Goal: Task Accomplishment & Management: Manage account settings

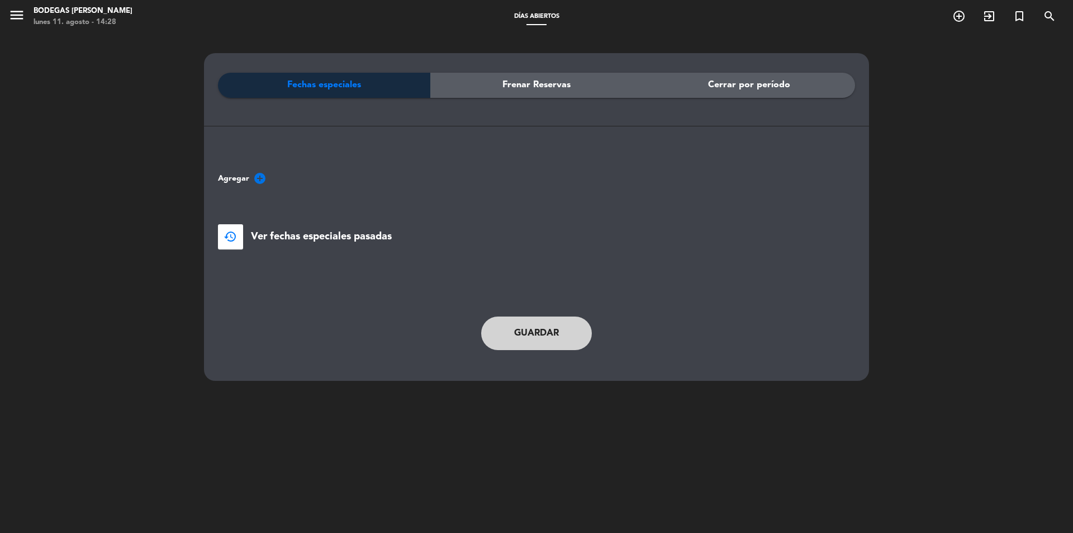
click at [366, 83] on div "Fechas especiales" at bounding box center [324, 85] width 212 height 25
click at [258, 177] on icon "add_circle" at bounding box center [259, 178] width 13 height 13
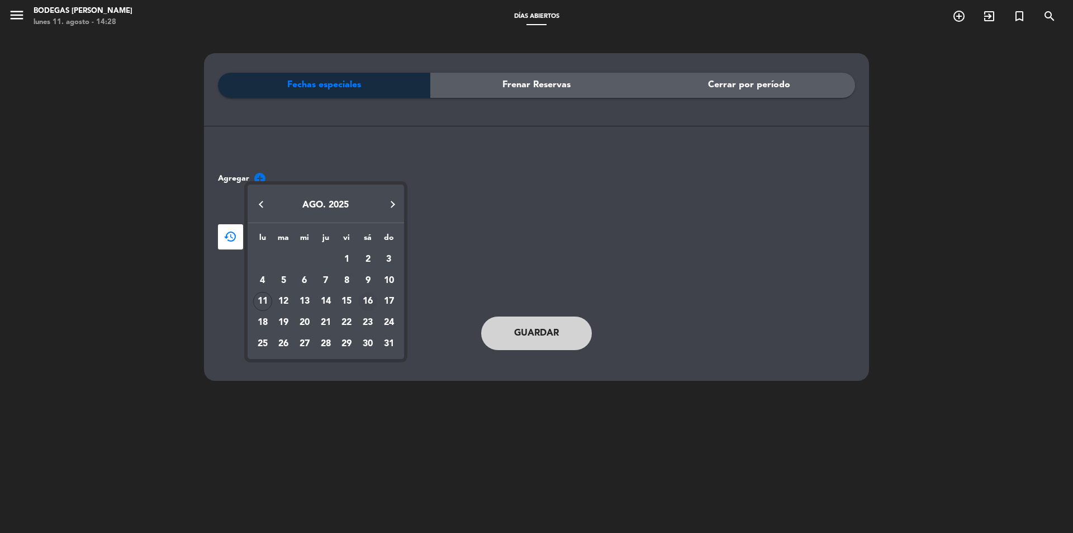
click at [366, 300] on div "16" at bounding box center [367, 301] width 19 height 19
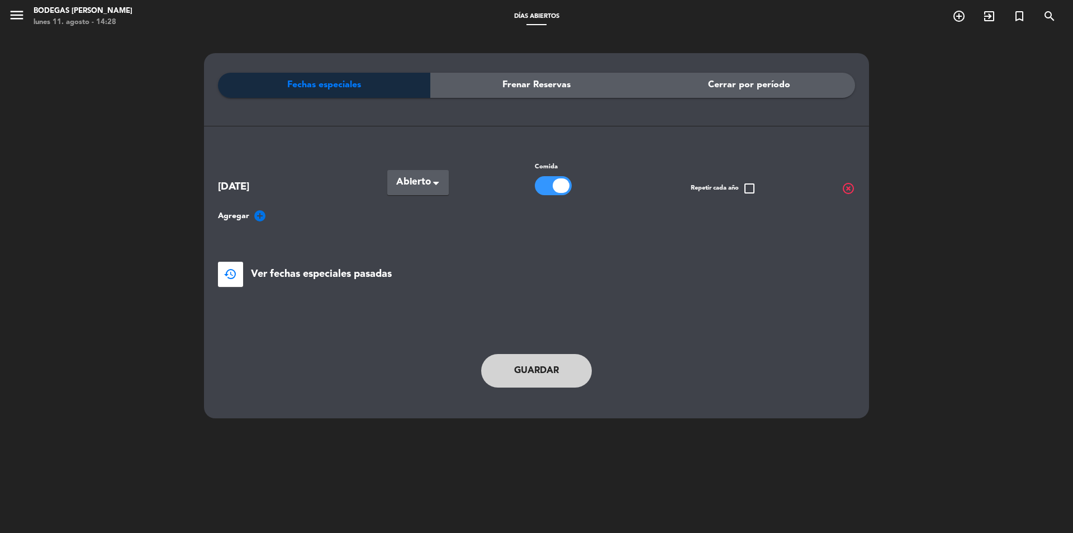
click at [437, 181] on span at bounding box center [436, 185] width 6 height 8
click at [435, 228] on div "Cerradas" at bounding box center [417, 228] width 61 height 23
click at [550, 372] on button "Guardar" at bounding box center [536, 371] width 111 height 34
click at [574, 372] on button "Guardar" at bounding box center [536, 371] width 111 height 34
click at [560, 383] on button "Guardar" at bounding box center [536, 371] width 111 height 34
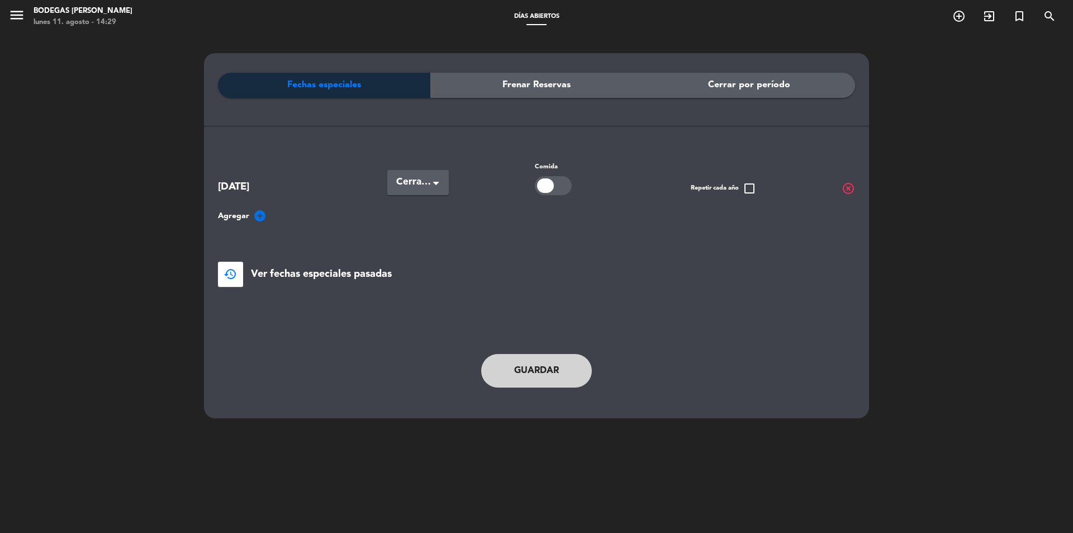
click at [560, 376] on button "Guardar" at bounding box center [536, 371] width 111 height 34
click at [239, 280] on button "restore" at bounding box center [230, 274] width 25 height 25
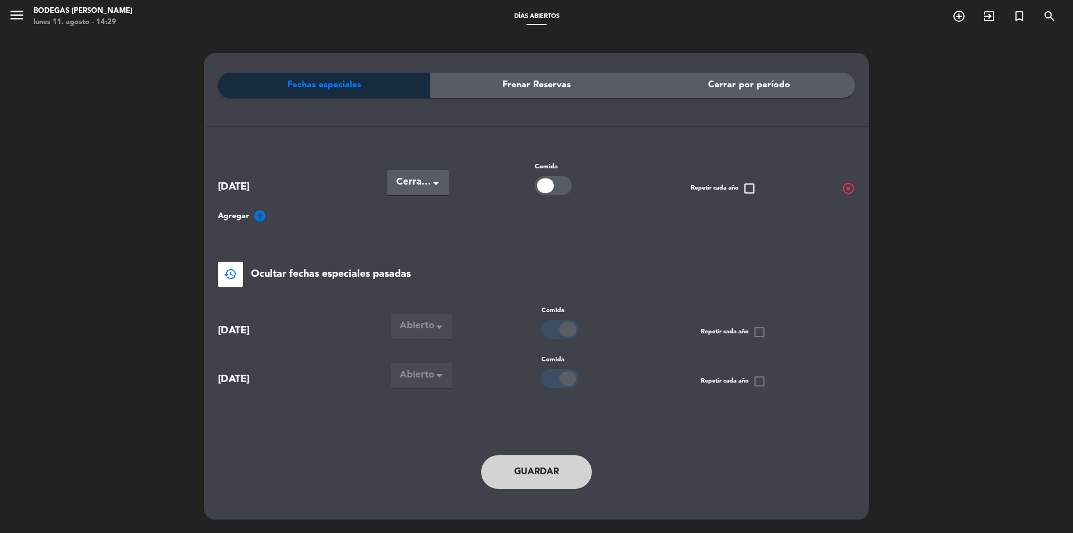
click at [545, 186] on div at bounding box center [545, 185] width 17 height 15
click at [545, 186] on div at bounding box center [553, 185] width 37 height 19
click at [569, 475] on button "Guardar" at bounding box center [536, 472] width 111 height 34
click at [17, 17] on icon "menu" at bounding box center [16, 15] width 17 height 17
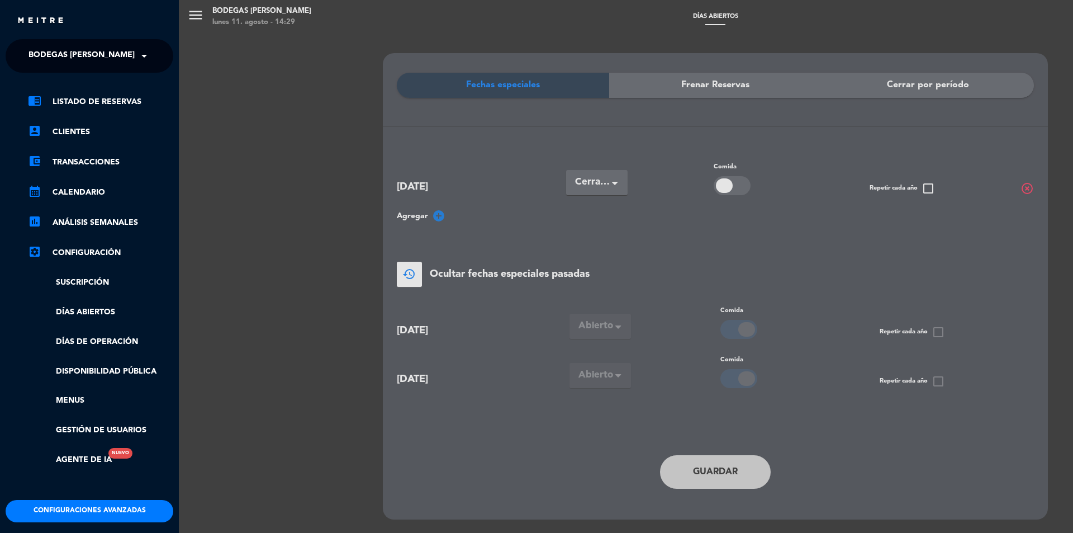
click at [55, 17] on img at bounding box center [41, 21] width 48 height 8
click at [242, 9] on div "menu Bodegas [PERSON_NAME] [DATE] 11. agosto - 14:29 Días abiertos add_circle_o…" at bounding box center [715, 266] width 1073 height 533
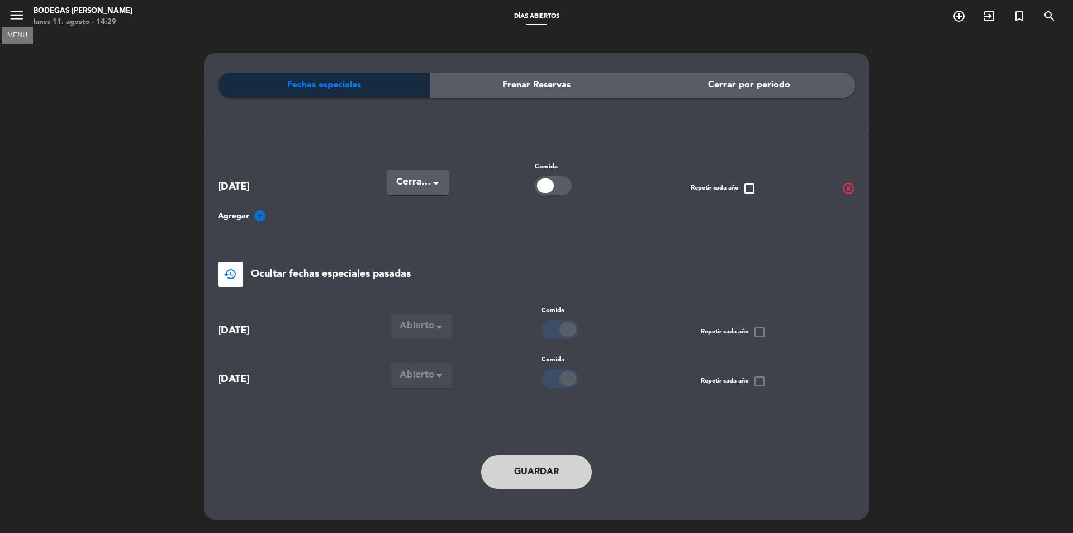
click at [15, 16] on icon "menu" at bounding box center [16, 15] width 17 height 17
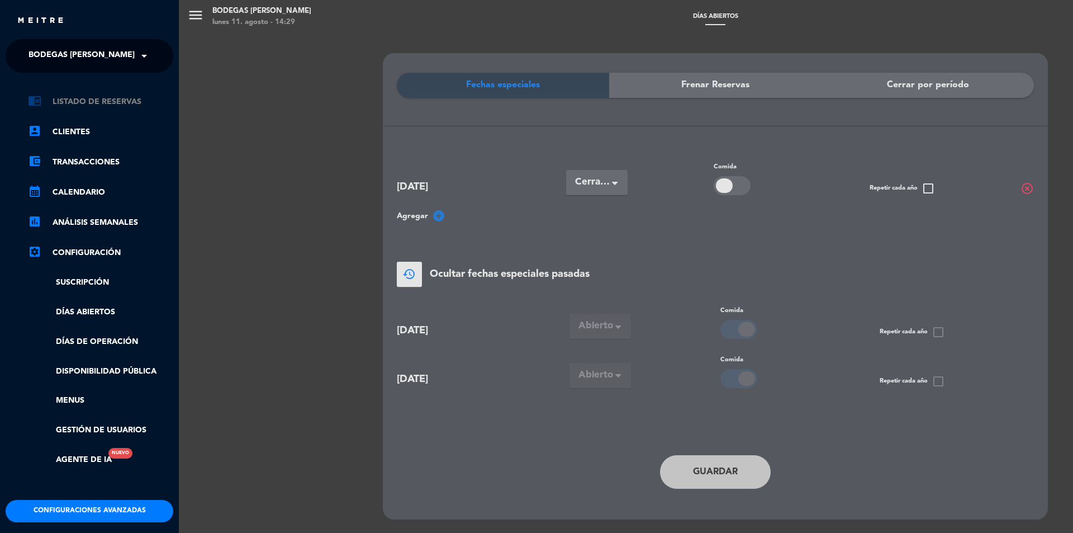
click at [120, 103] on link "chrome_reader_mode Listado de Reservas" at bounding box center [100, 101] width 145 height 13
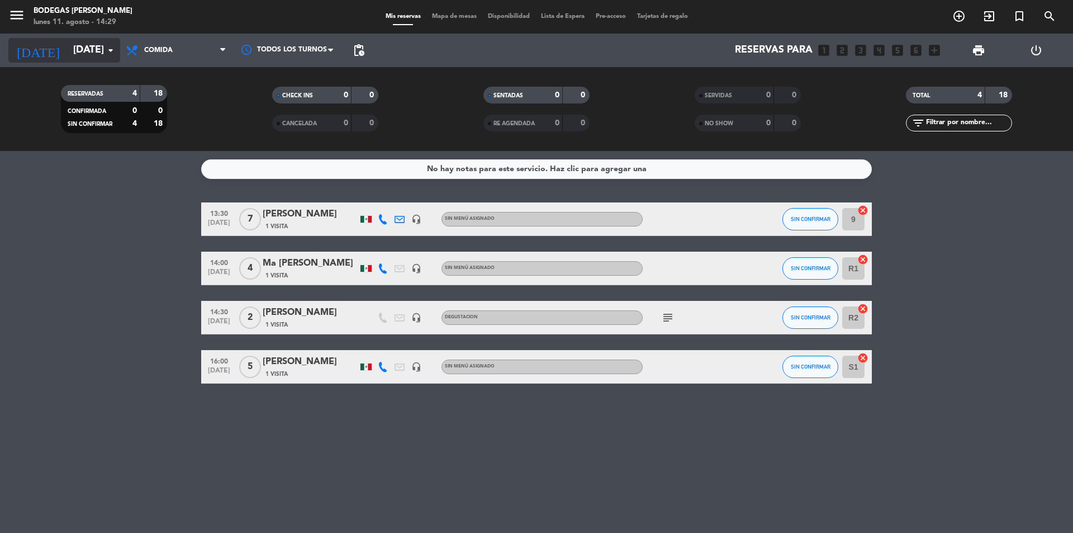
click at [110, 56] on icon "arrow_drop_down" at bounding box center [110, 50] width 13 height 13
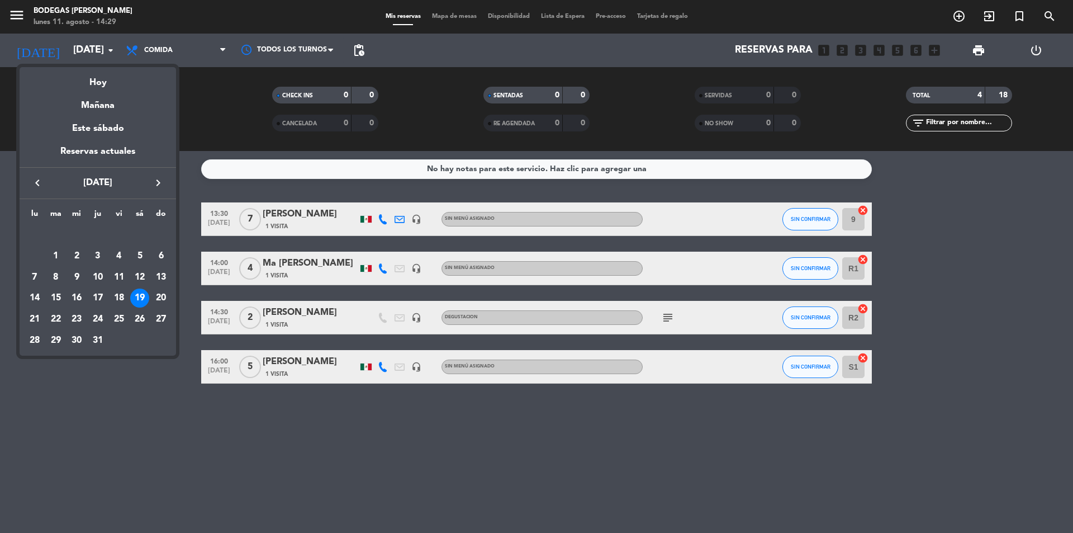
click at [158, 184] on icon "keyboard_arrow_right" at bounding box center [158, 182] width 13 height 13
click at [140, 277] on div "16" at bounding box center [139, 277] width 19 height 19
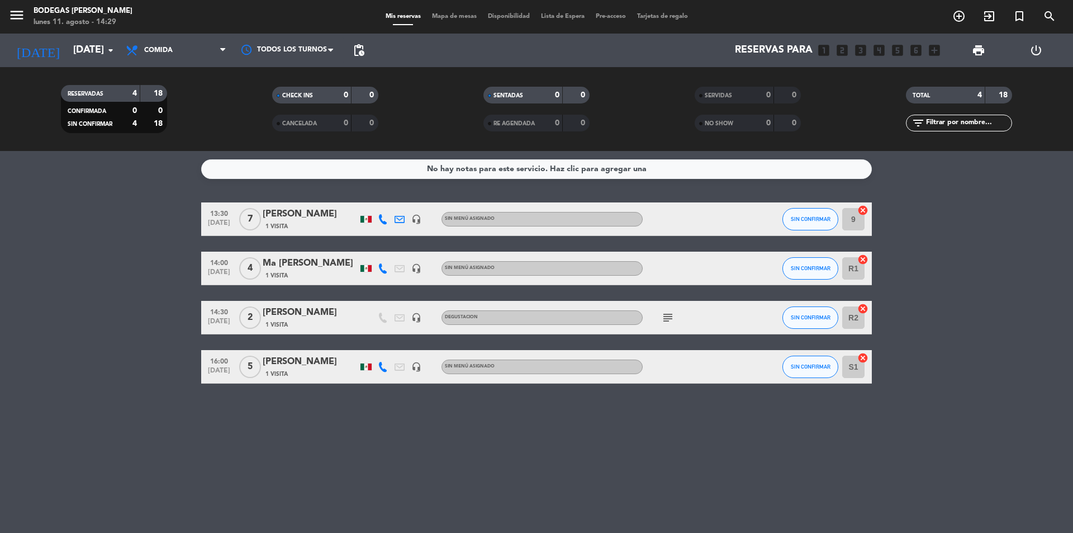
type input "sáb. 16 ago."
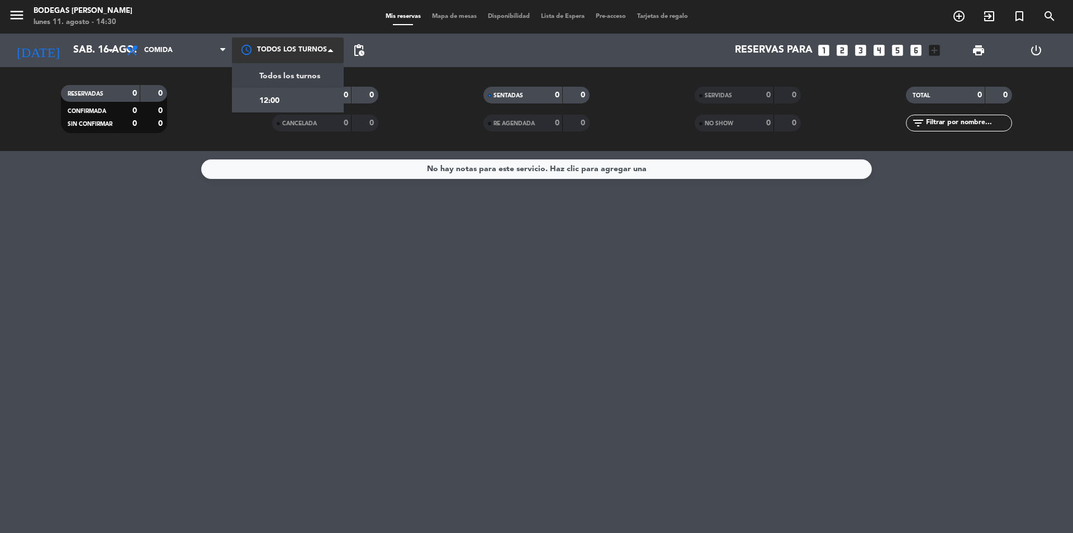
click at [292, 41] on div at bounding box center [288, 49] width 112 height 25
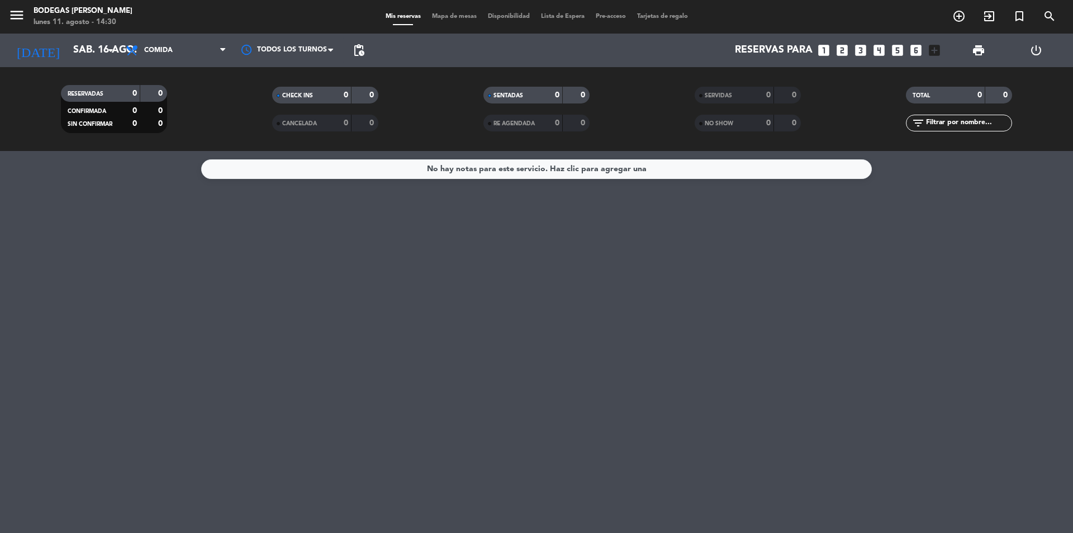
click at [25, 5] on span "menu" at bounding box center [20, 17] width 25 height 26
click at [18, 10] on icon "menu" at bounding box center [16, 15] width 17 height 17
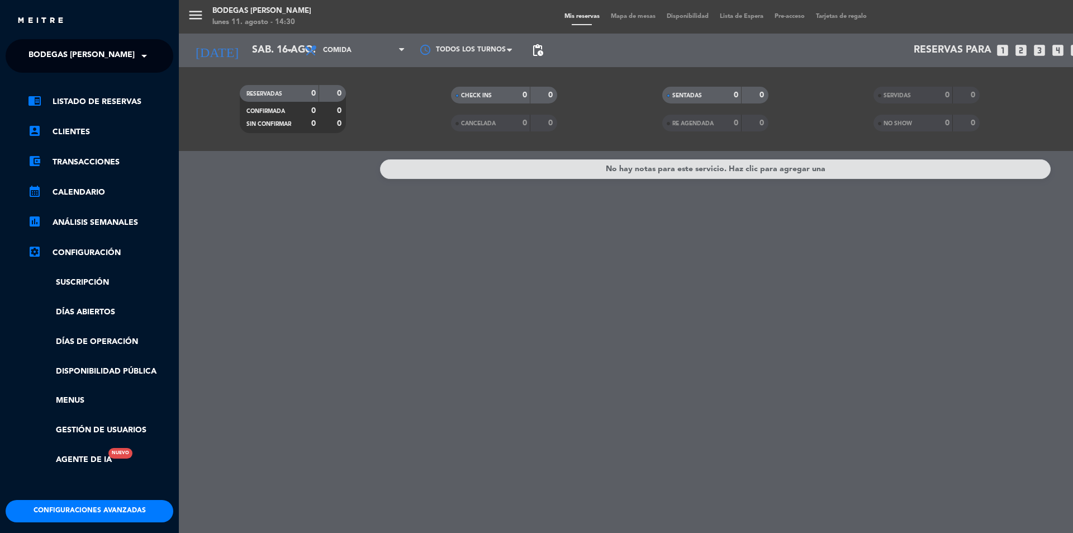
click at [317, 399] on div "menu Bodegas [PERSON_NAME] [DATE] 11. agosto - 14:30 Mis reservas Mapa de mesas…" at bounding box center [715, 266] width 1073 height 533
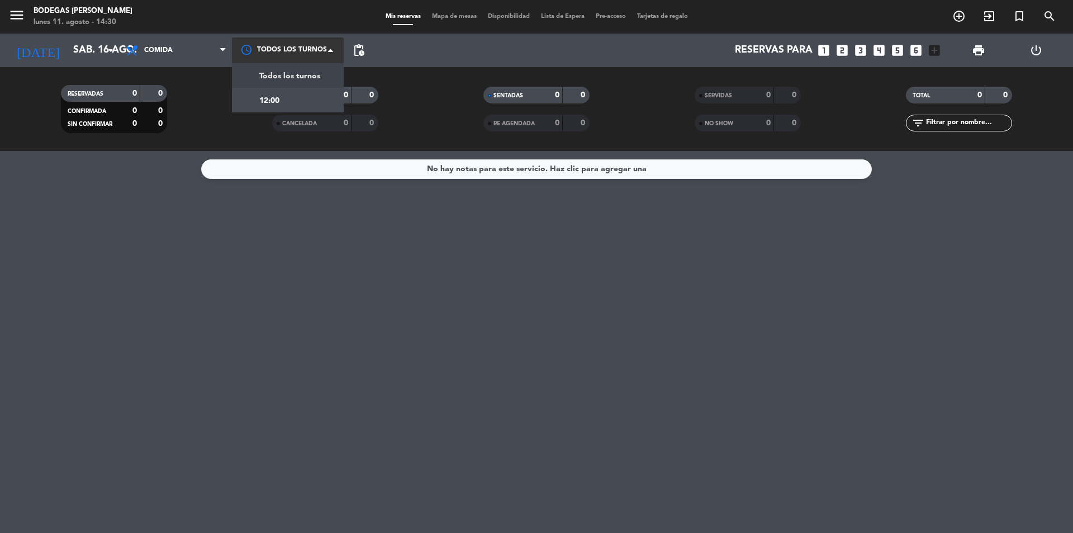
click at [259, 50] on div at bounding box center [288, 49] width 112 height 25
click at [265, 51] on div at bounding box center [288, 49] width 112 height 25
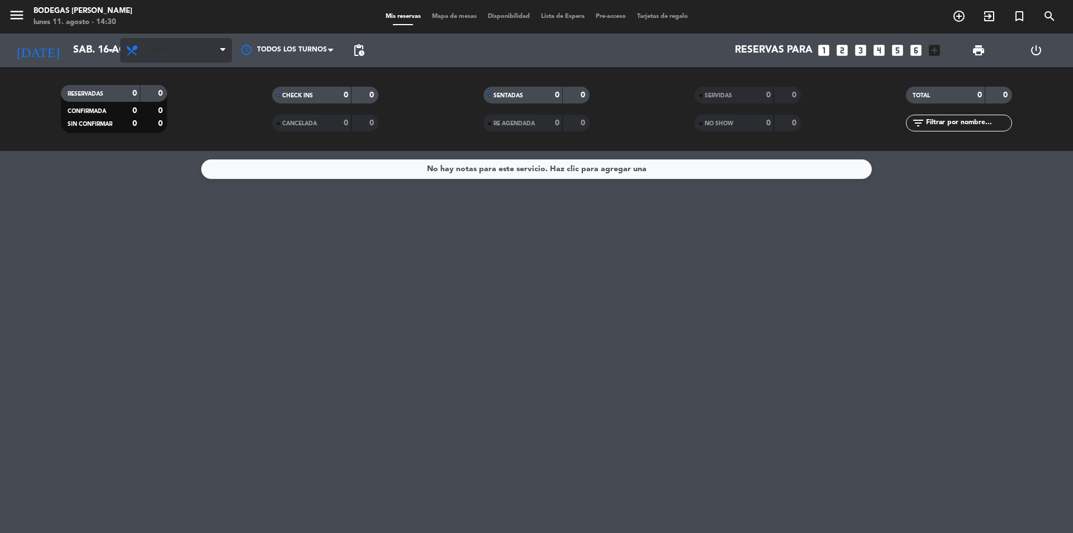
click at [191, 39] on span "Comida" at bounding box center [176, 50] width 112 height 25
click at [29, 16] on span "menu" at bounding box center [20, 17] width 25 height 26
click at [16, 13] on icon "menu" at bounding box center [16, 15] width 17 height 17
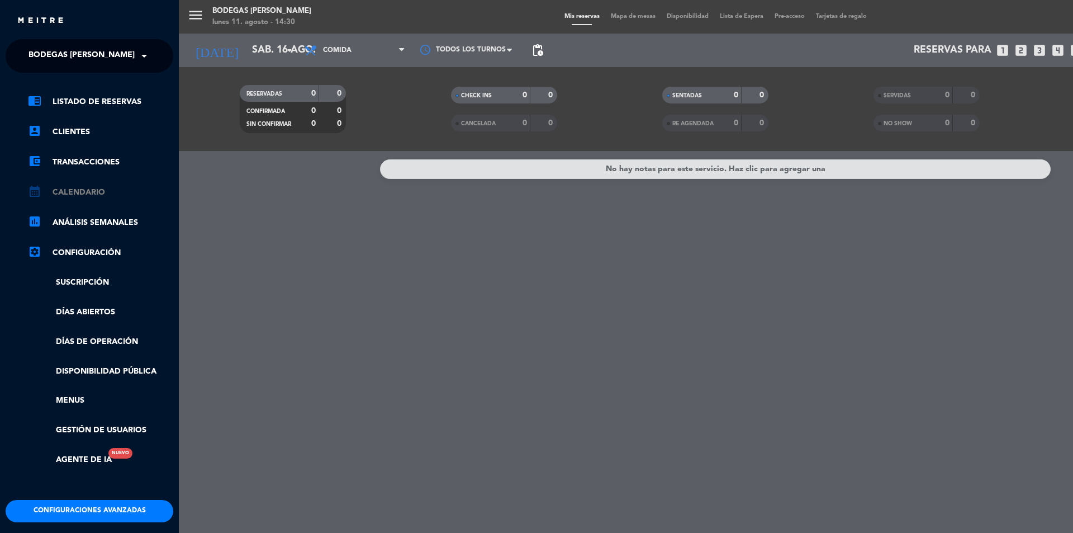
click at [94, 195] on link "calendar_month Calendario" at bounding box center [100, 192] width 145 height 13
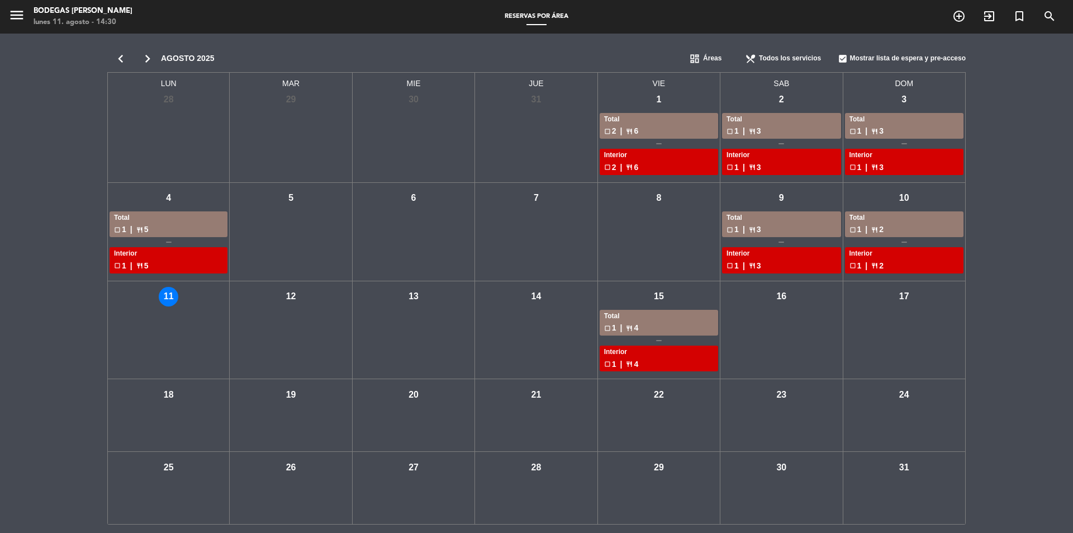
click at [779, 349] on div "sáb - 16" at bounding box center [782, 330] width 122 height 98
click at [11, 9] on icon "menu" at bounding box center [16, 15] width 17 height 17
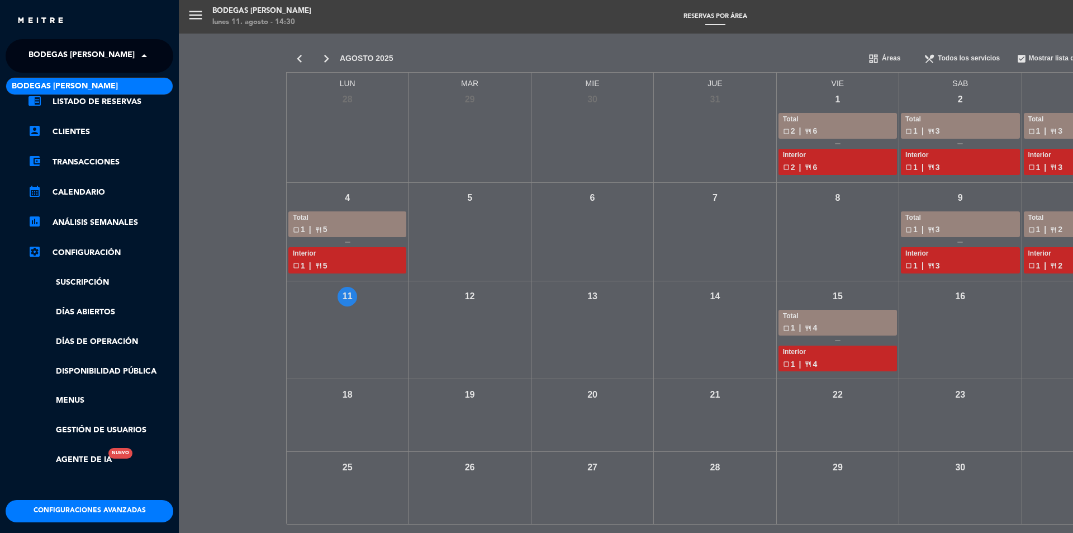
click at [134, 61] on input "text" at bounding box center [90, 56] width 136 height 25
click at [149, 367] on link "Disponibilidad pública" at bounding box center [100, 371] width 145 height 13
